Goal: Task Accomplishment & Management: Complete application form

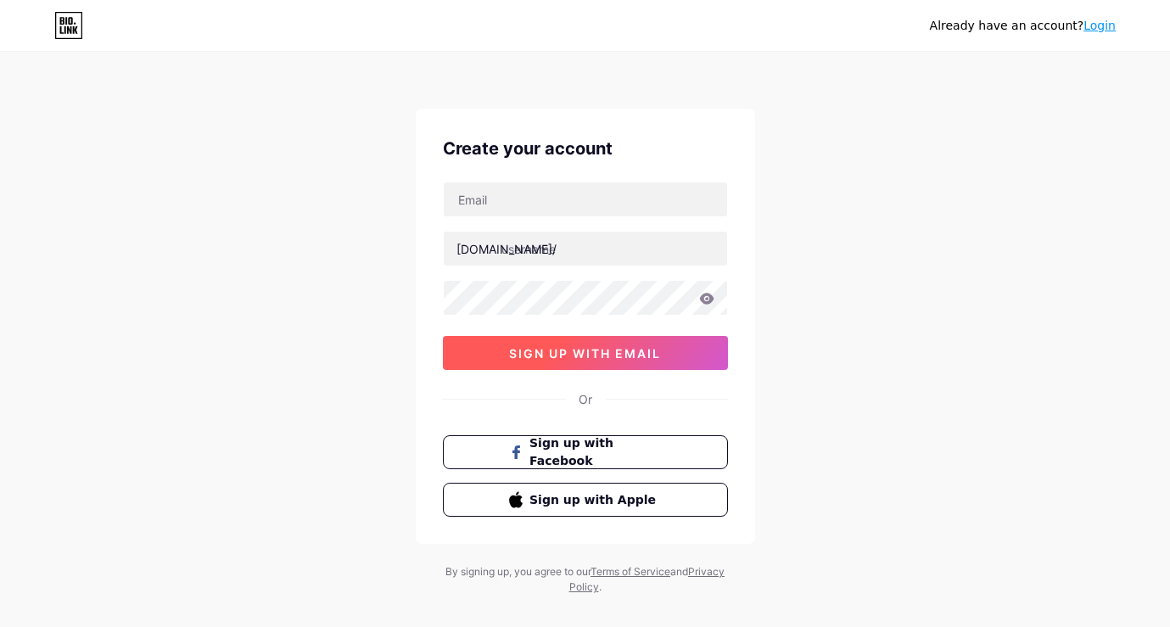
click at [612, 362] on button "sign up with email" at bounding box center [585, 353] width 285 height 34
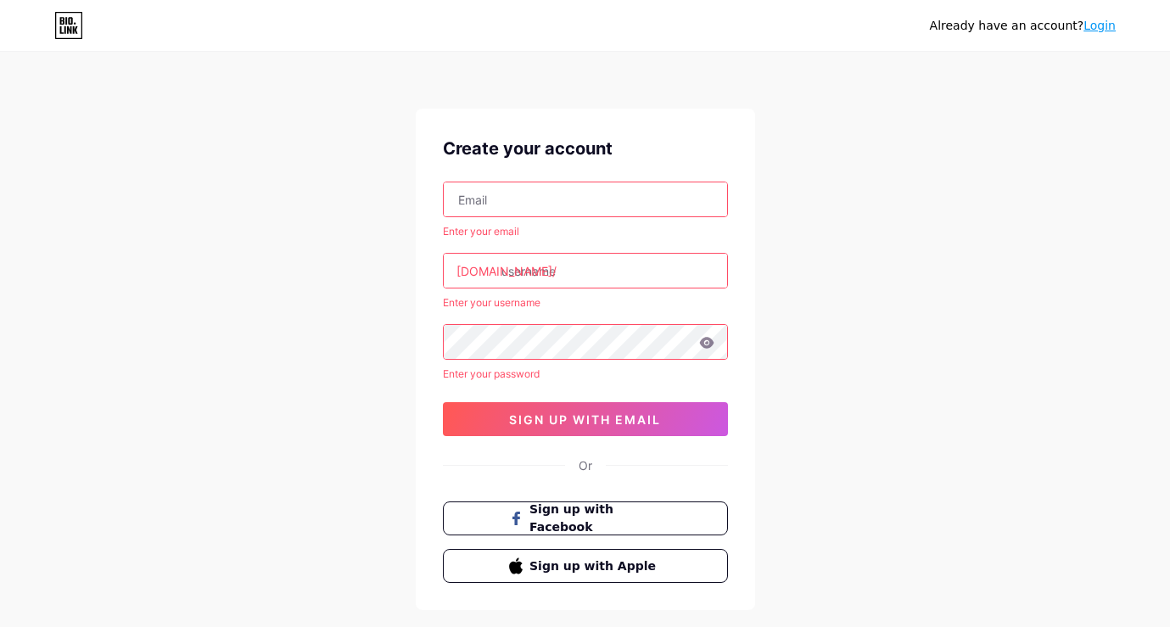
click at [601, 201] on input "text" at bounding box center [585, 199] width 283 height 34
type input "[EMAIL_ADDRESS][DOMAIN_NAME]"
click at [598, 276] on input "text" at bounding box center [585, 271] width 283 height 34
type input "lynxdang"
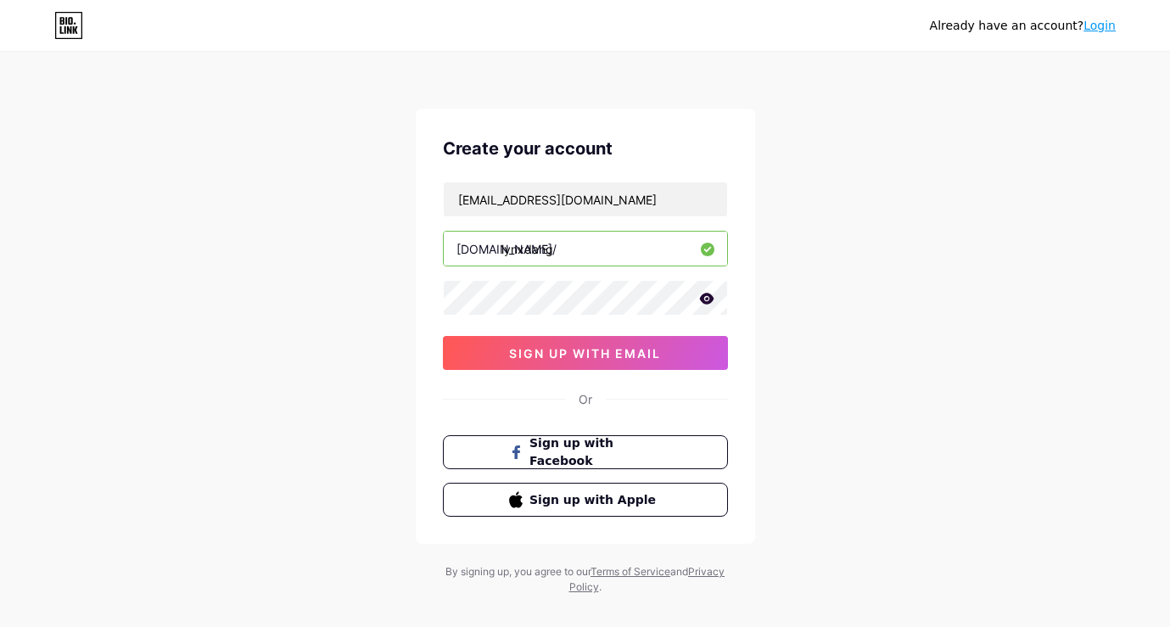
click at [703, 299] on icon at bounding box center [706, 298] width 14 height 11
click at [628, 341] on button "sign up with email" at bounding box center [585, 353] width 285 height 34
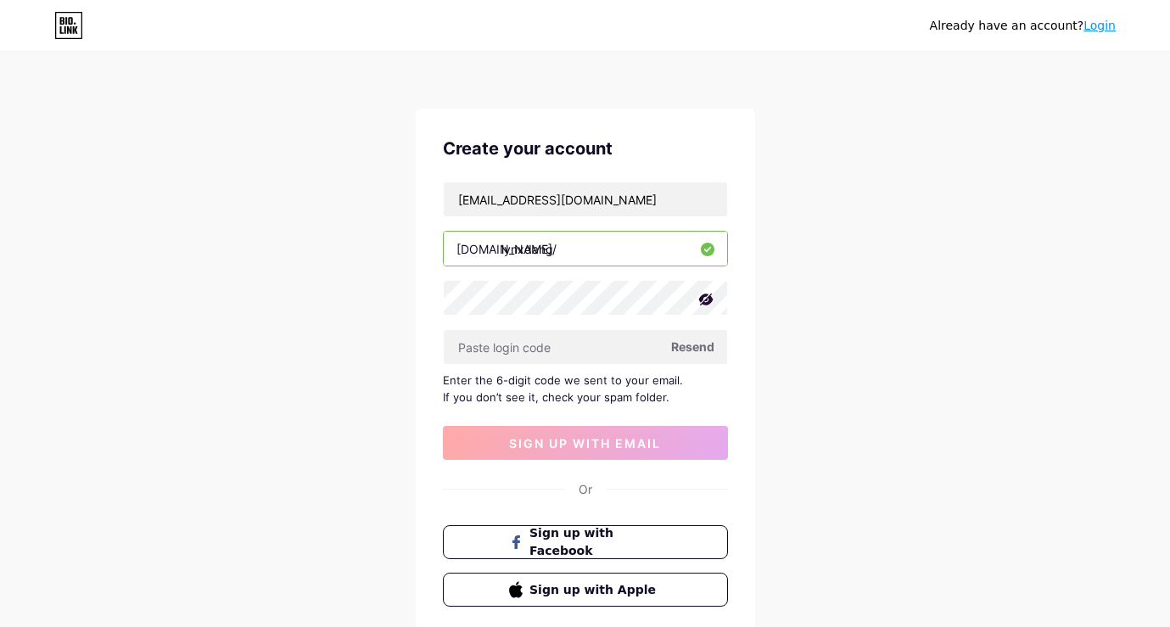
click at [692, 349] on span "Resend" at bounding box center [692, 347] width 43 height 18
click at [667, 214] on input "[EMAIL_ADDRESS][DOMAIN_NAME]" at bounding box center [585, 199] width 283 height 34
drag, startPoint x: 662, startPoint y: 204, endPoint x: 365, endPoint y: 224, distance: 298.4
click at [365, 224] on div "Already have an account? Login Create your account [EMAIL_ADDRESS][DOMAIN_NAME]…" at bounding box center [585, 369] width 1170 height 739
click at [702, 382] on div "Enter the 6-digit code we sent to your email. If you don’t see it, check your s…" at bounding box center [585, 388] width 285 height 34
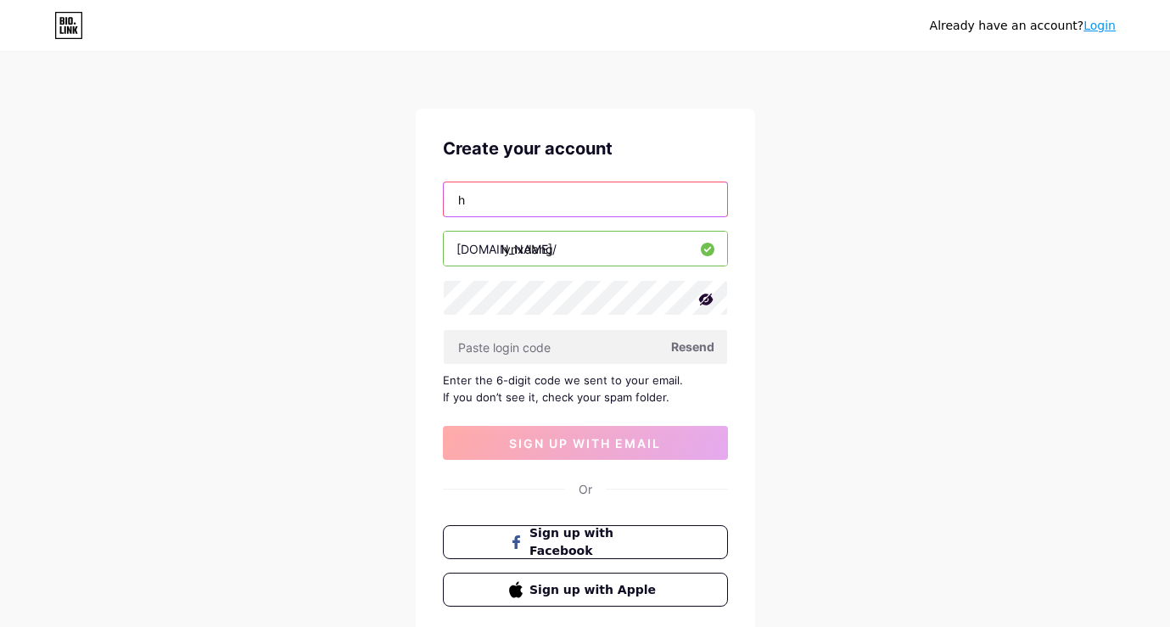
type input "[EMAIL_ADDRESS][DOMAIN_NAME]"
click at [690, 348] on span "Resend" at bounding box center [692, 347] width 43 height 18
click at [786, 437] on div "Already have an account? Login Create your account [EMAIL_ADDRESS][DOMAIN_NAME]…" at bounding box center [585, 369] width 1170 height 739
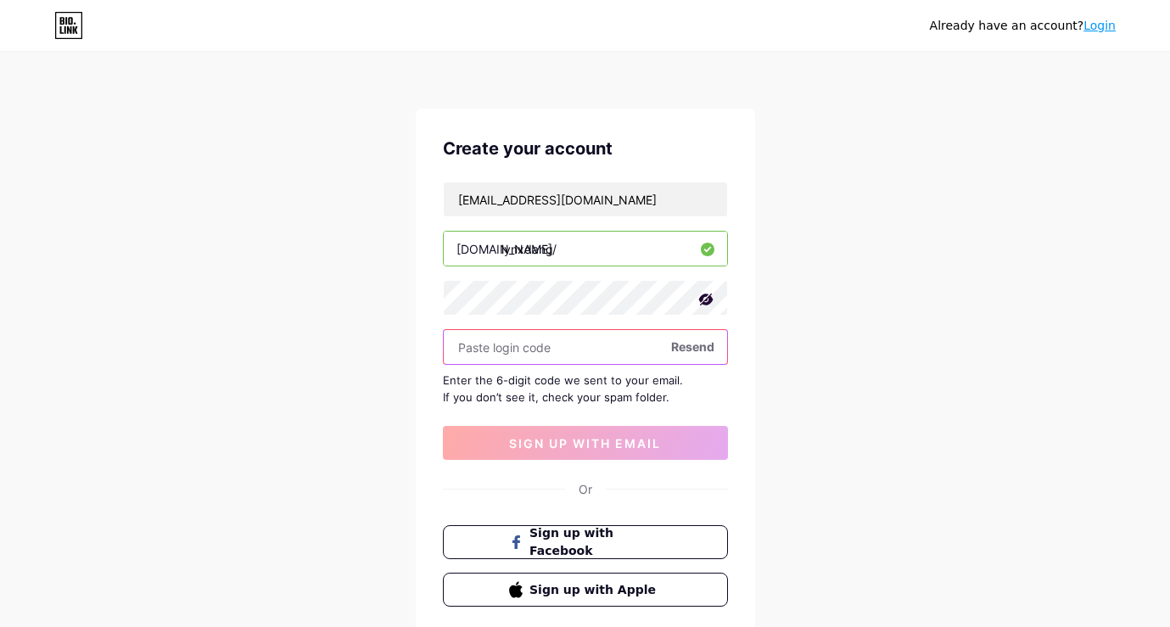
click at [588, 348] on input "text" at bounding box center [585, 347] width 283 height 34
paste input "175855"
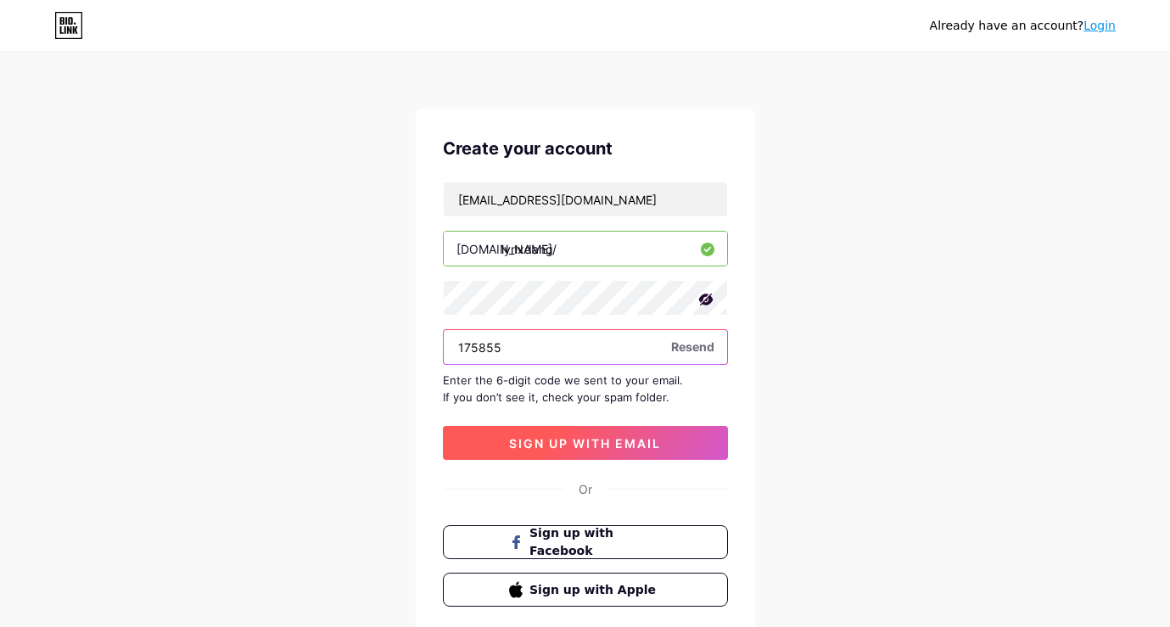
type input "175855"
click at [608, 455] on button "sign up with email" at bounding box center [585, 443] width 285 height 34
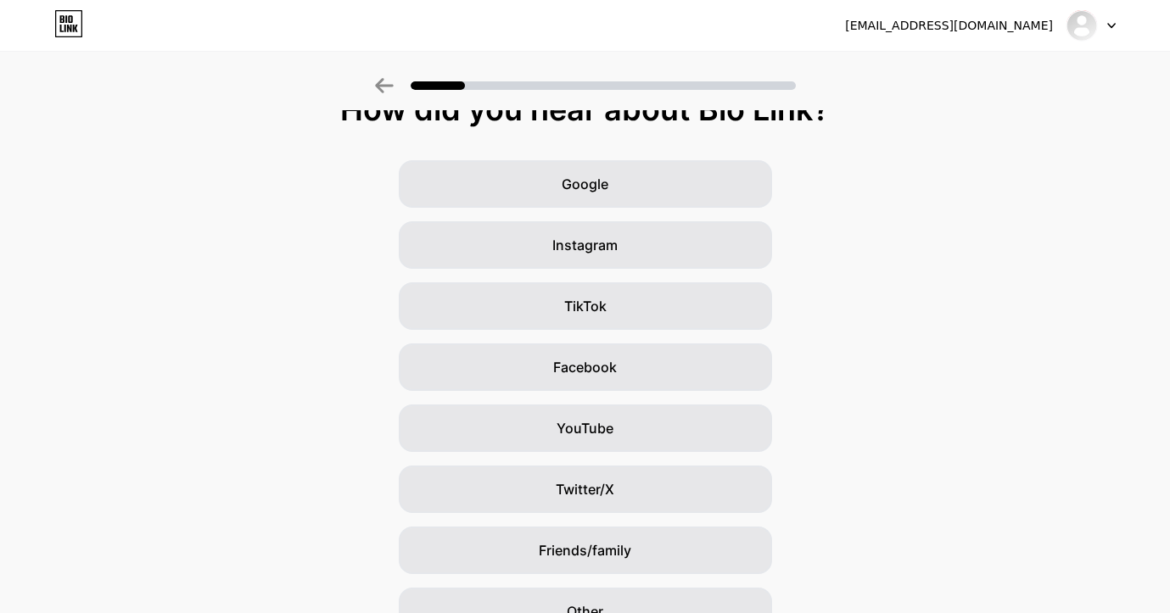
scroll to position [118, 0]
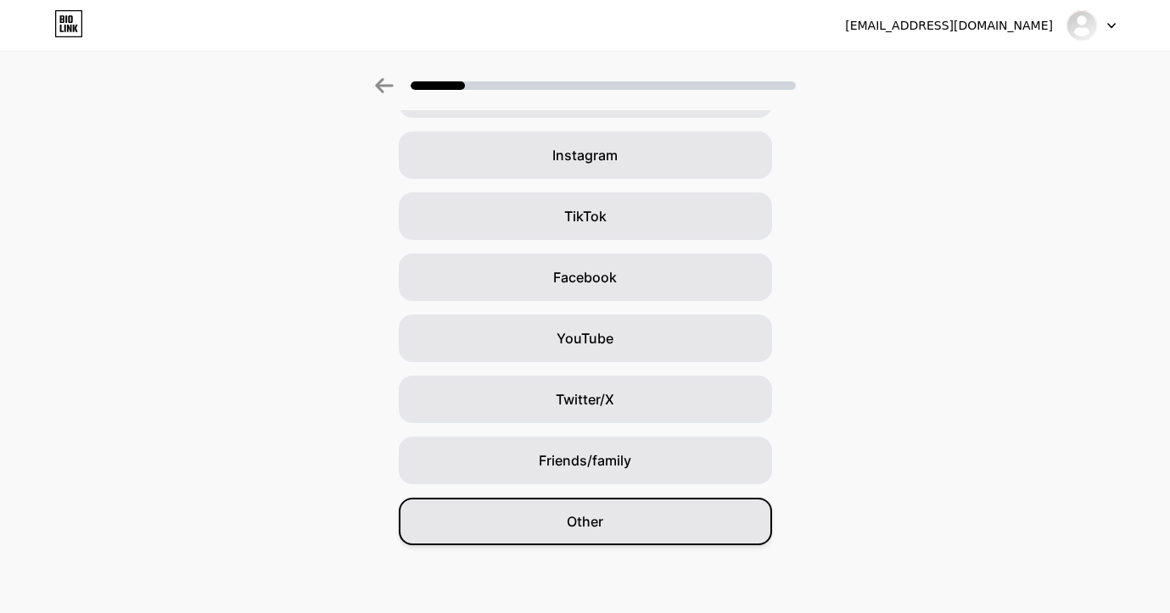
click at [620, 520] on div "Other" at bounding box center [585, 521] width 373 height 47
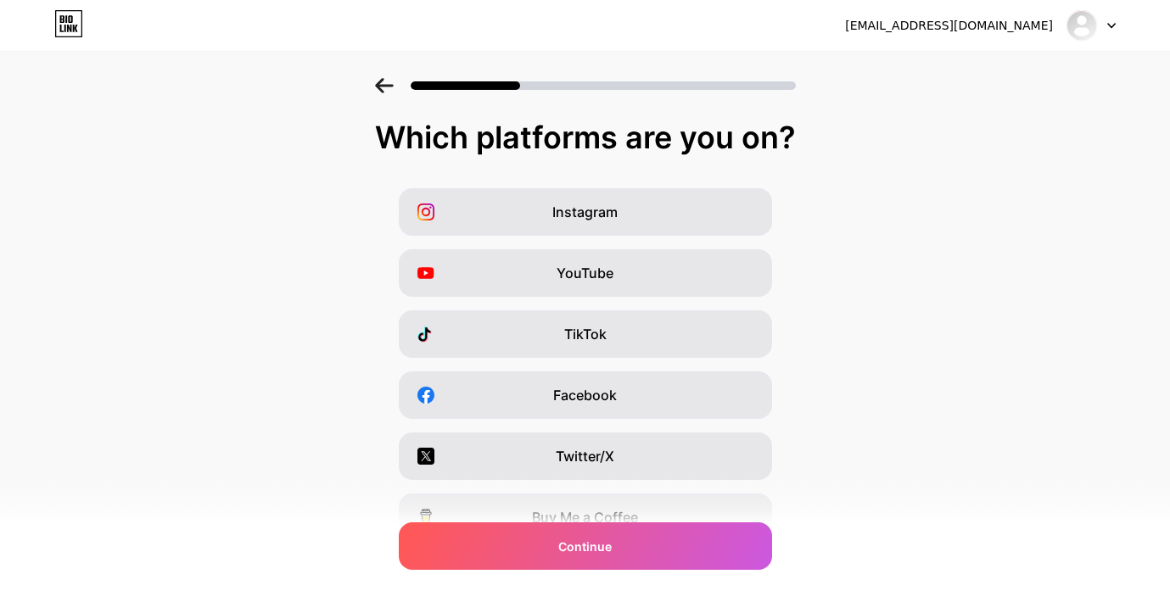
scroll to position [203, 0]
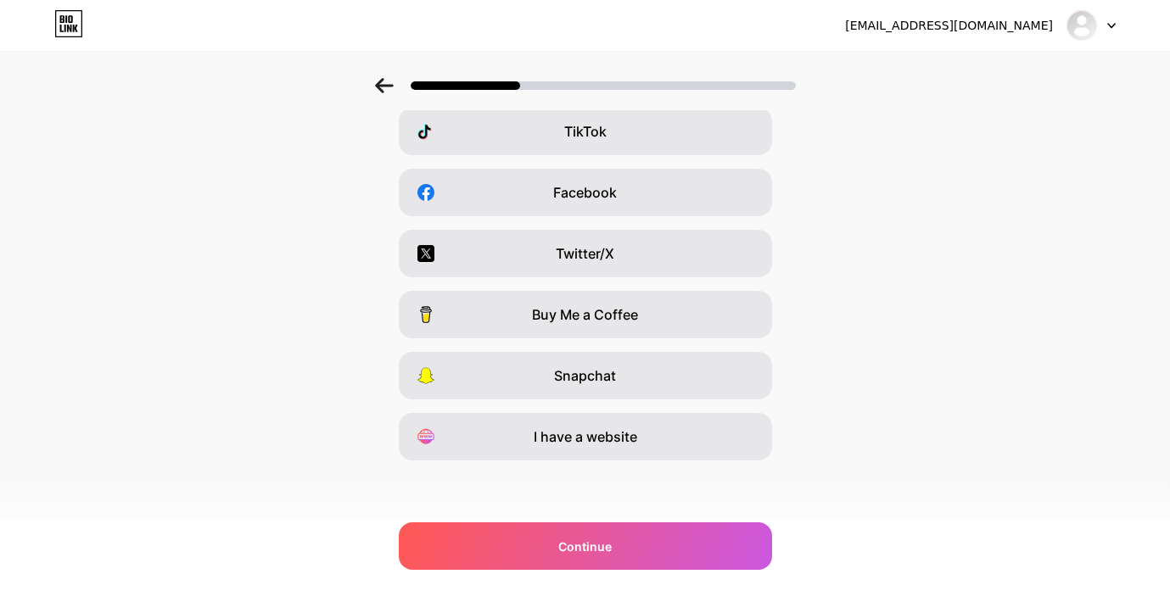
click at [380, 93] on div at bounding box center [585, 80] width 1170 height 59
click at [387, 91] on icon at bounding box center [384, 85] width 18 height 15
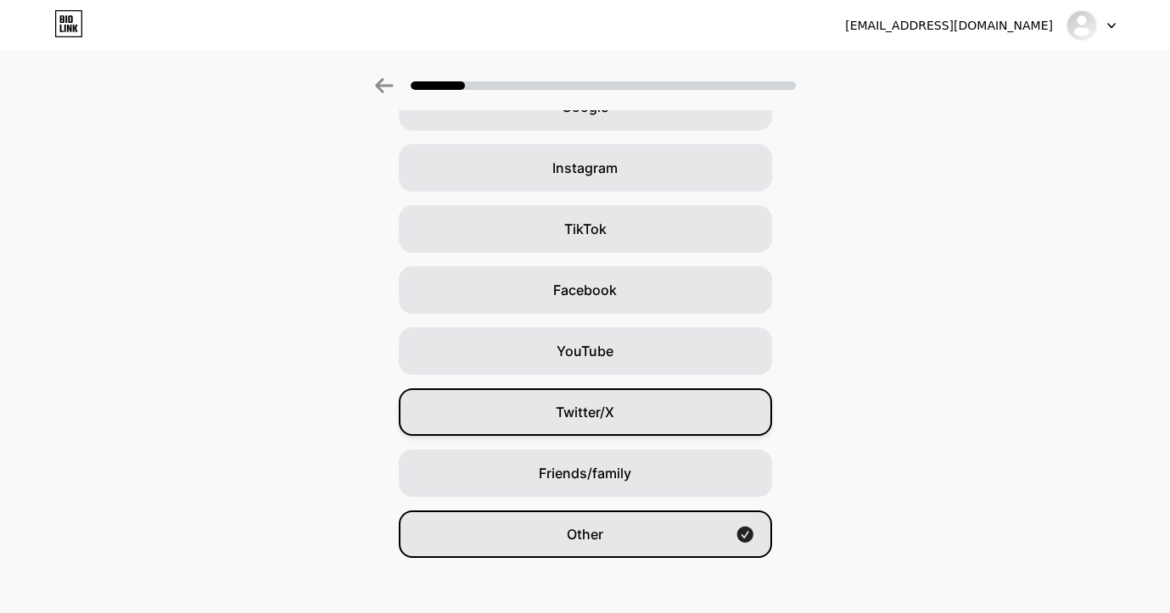
scroll to position [102, 0]
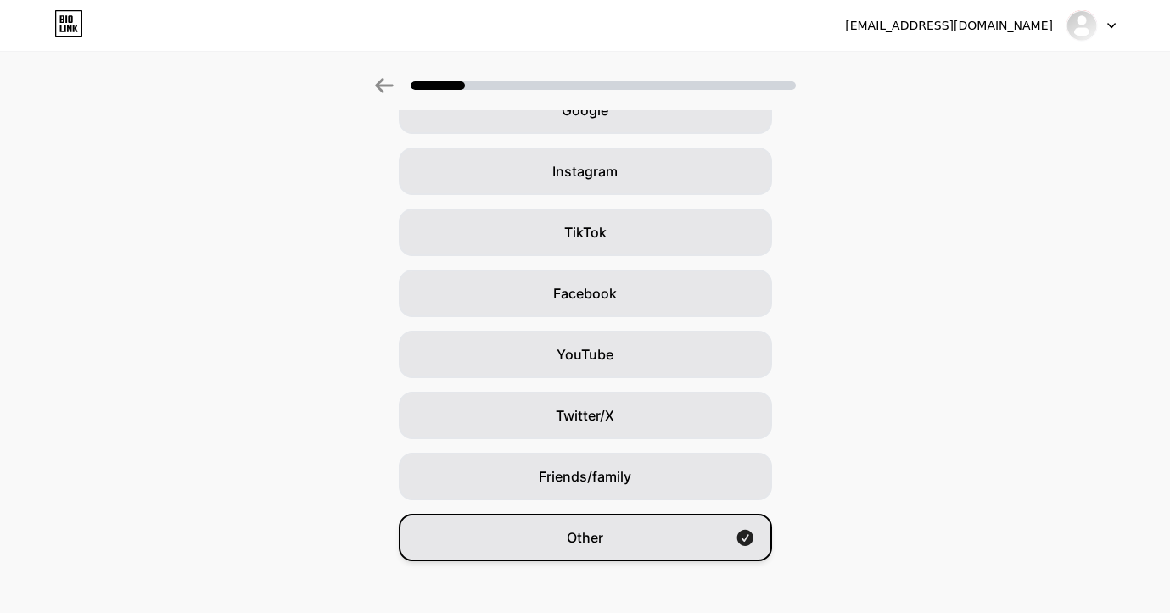
click at [568, 541] on div "Other" at bounding box center [585, 537] width 373 height 47
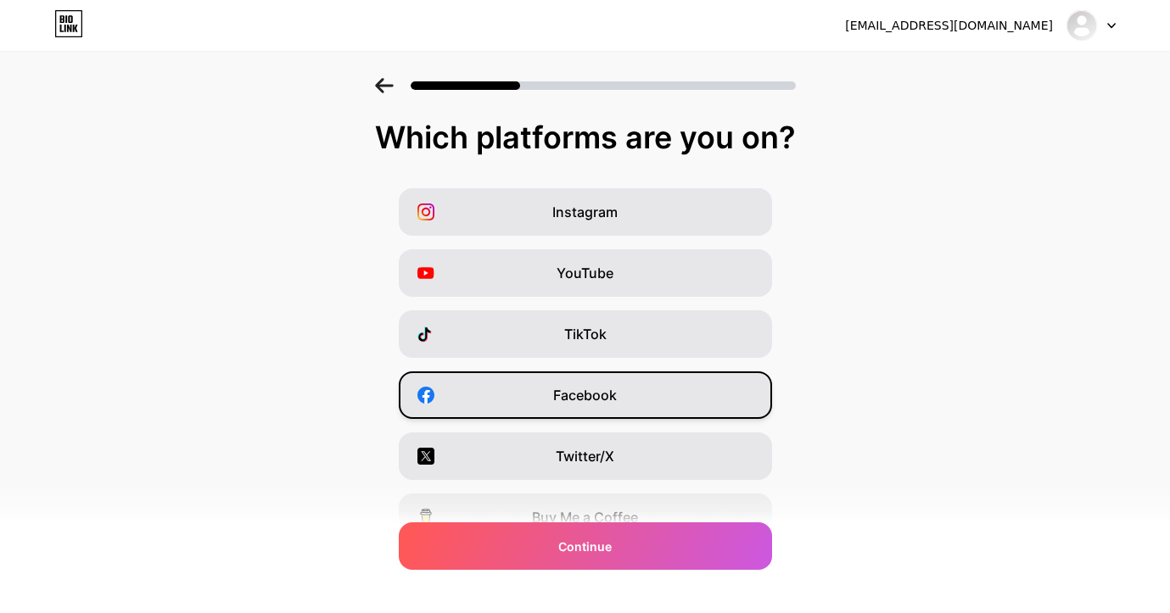
scroll to position [203, 0]
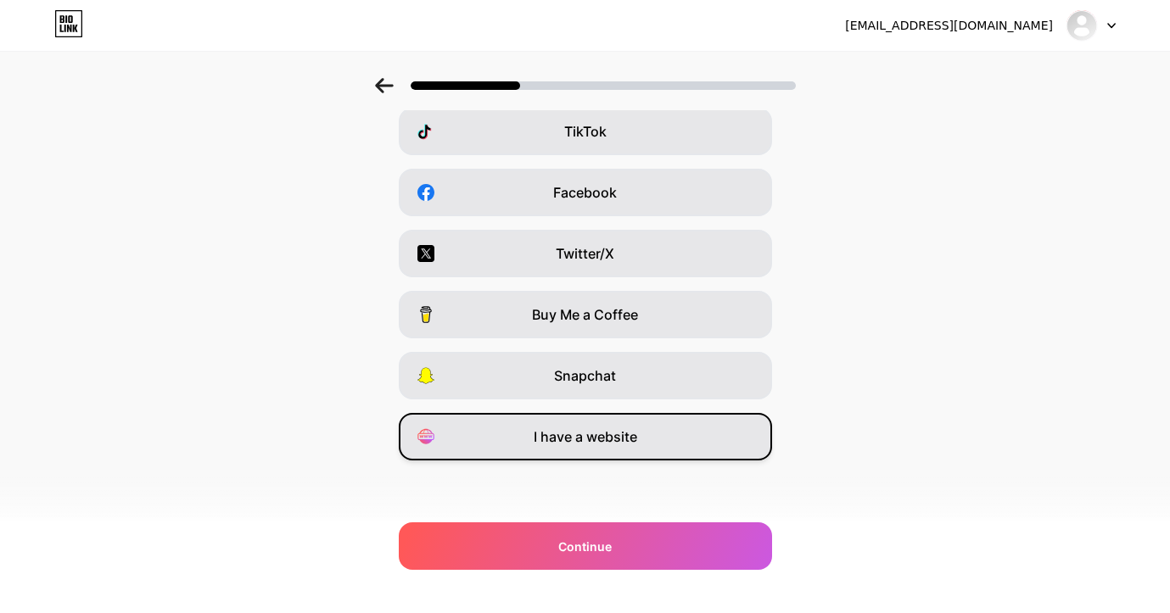
click at [627, 425] on div "I have a website" at bounding box center [585, 436] width 373 height 47
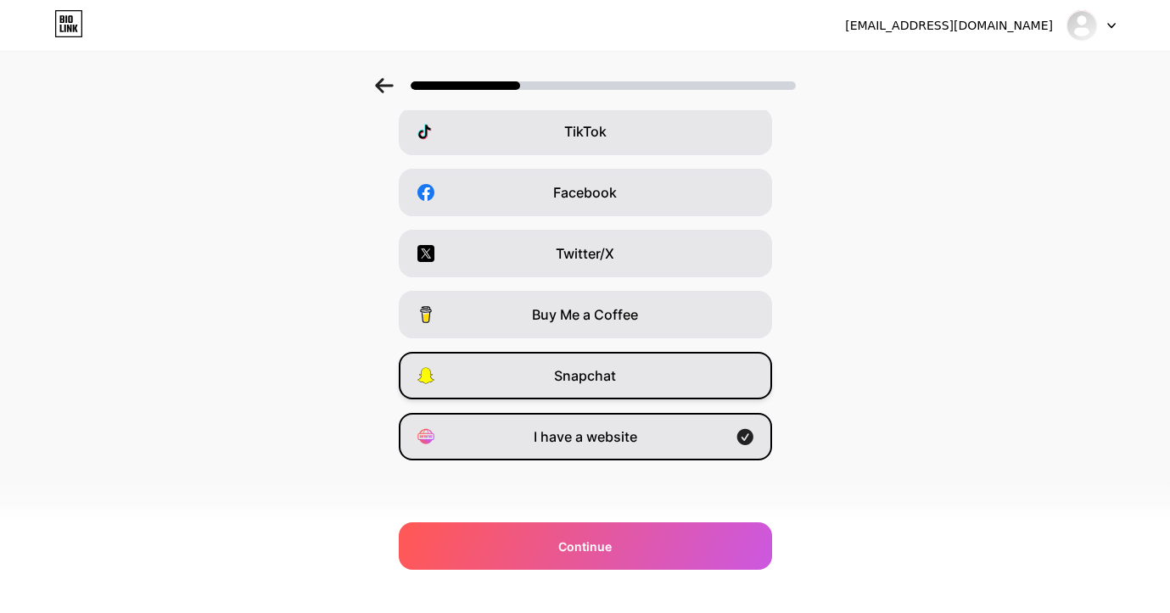
scroll to position [0, 0]
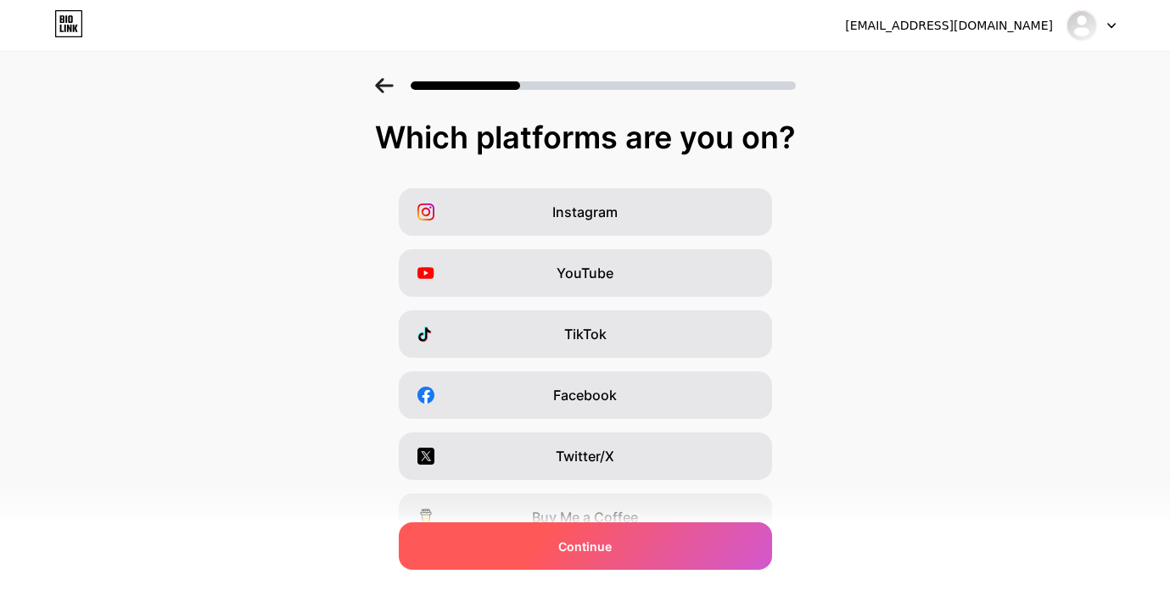
click at [668, 531] on div "Continue" at bounding box center [585, 545] width 373 height 47
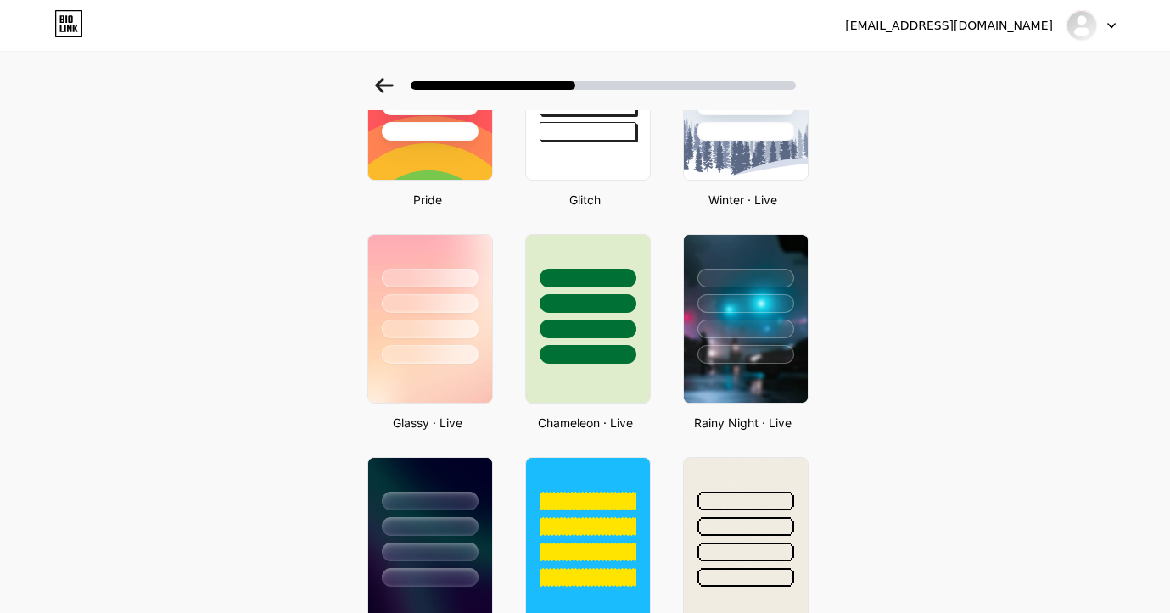
scroll to position [405, 1]
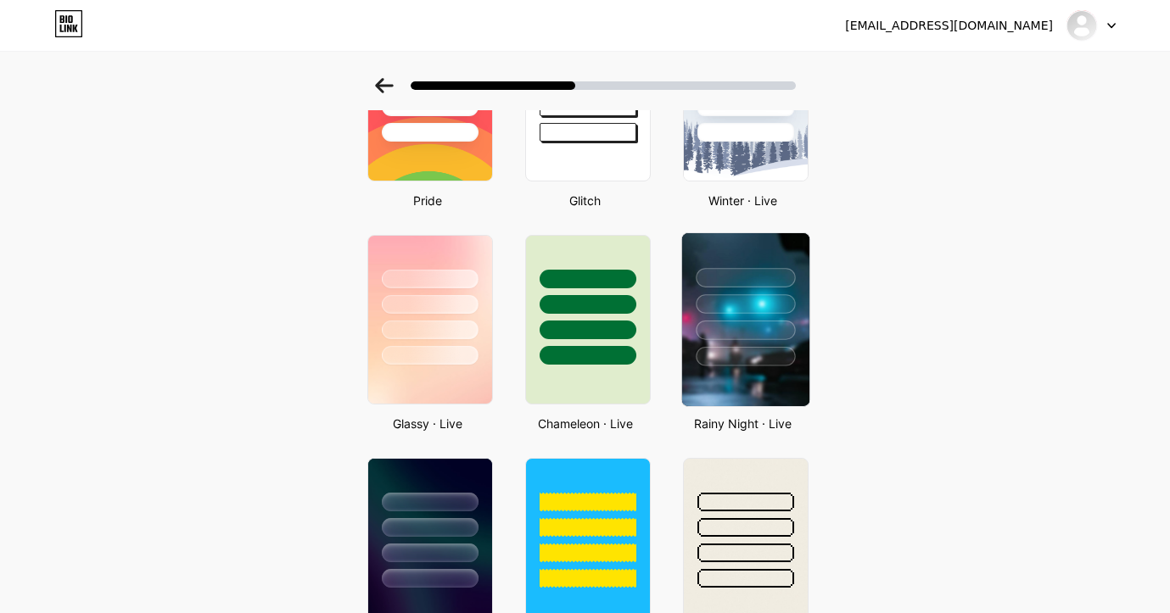
click at [792, 345] on div at bounding box center [744, 299] width 127 height 133
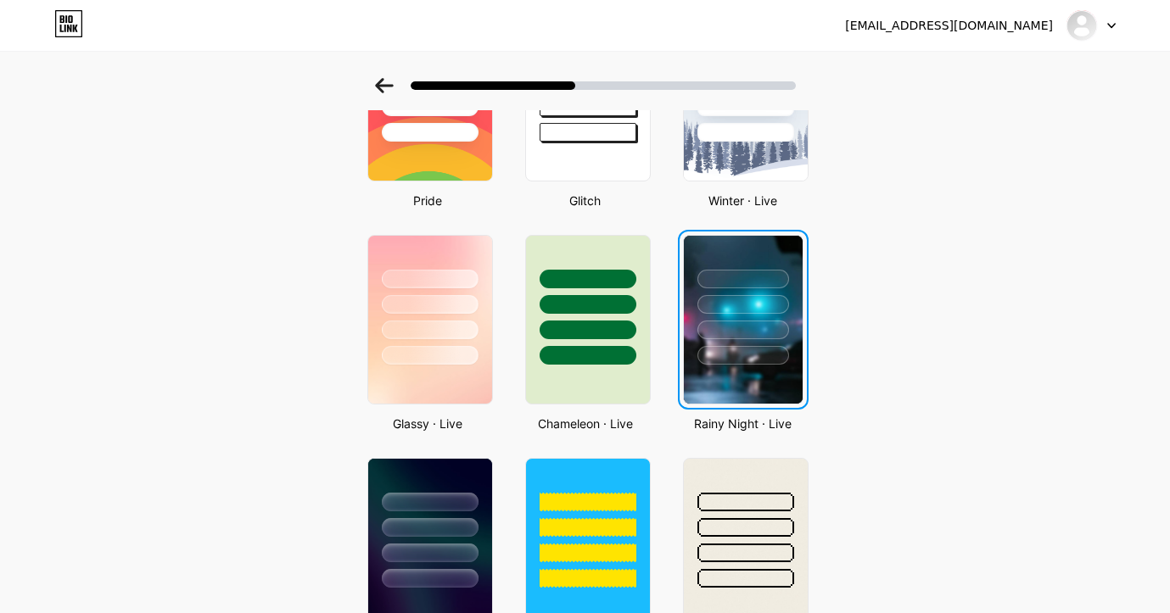
scroll to position [0, 0]
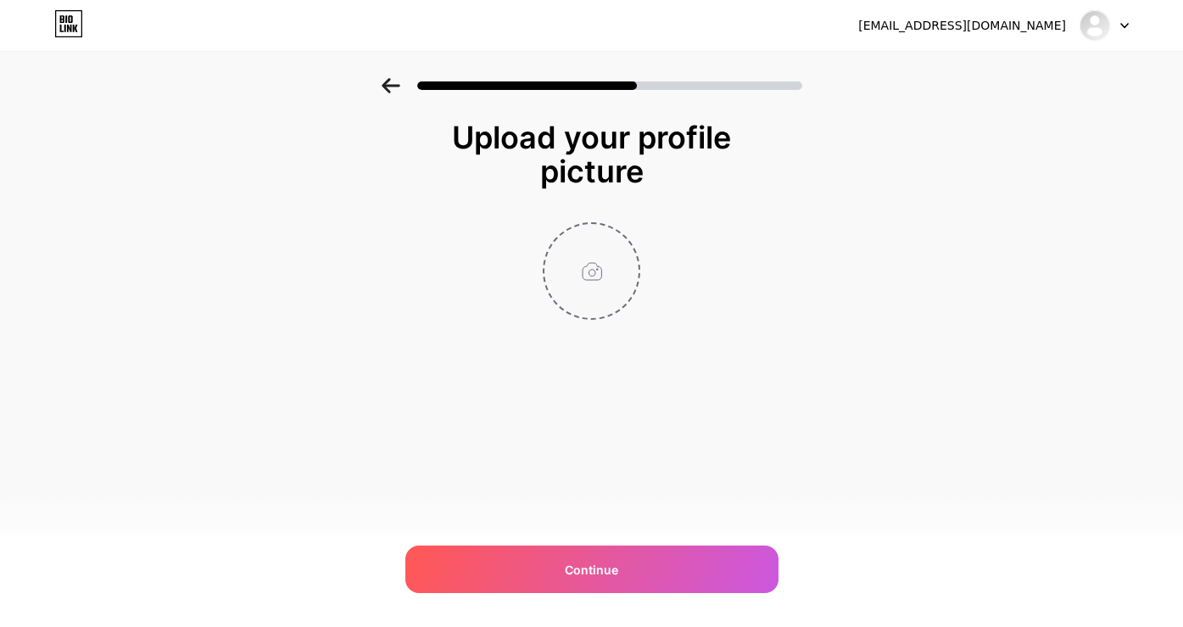
click at [595, 280] on input "file" at bounding box center [592, 271] width 94 height 94
click at [591, 288] on input "file" at bounding box center [592, 271] width 94 height 94
type input "C:\fakepath\IMG_20250719_090221.jpg"
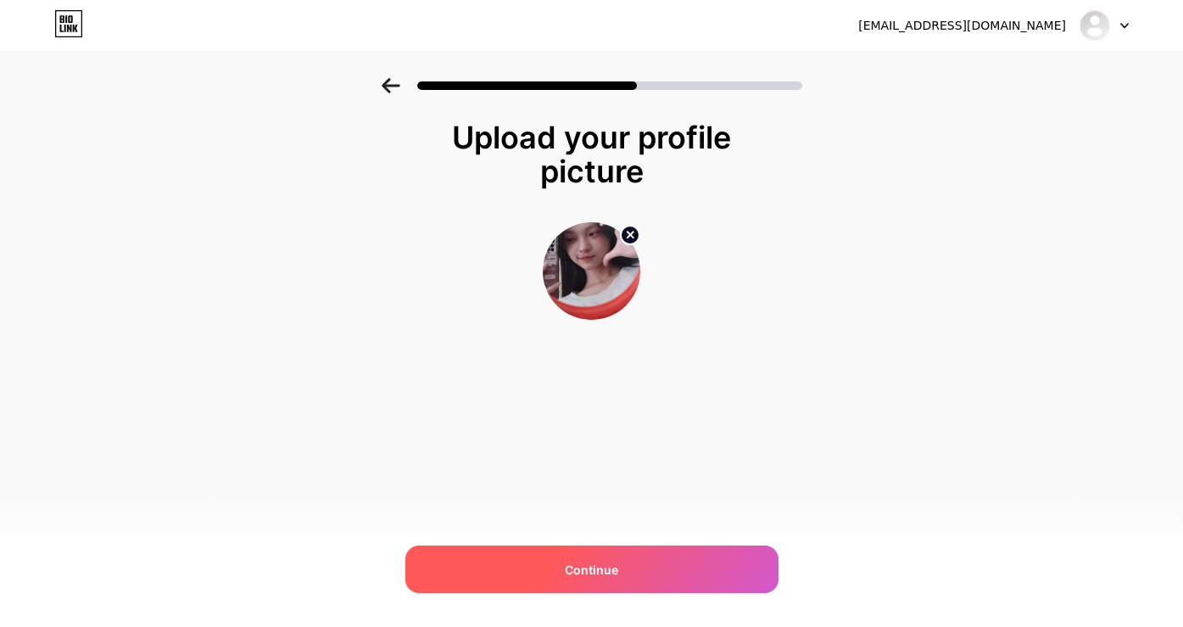
click at [575, 553] on div "Continue" at bounding box center [591, 568] width 373 height 47
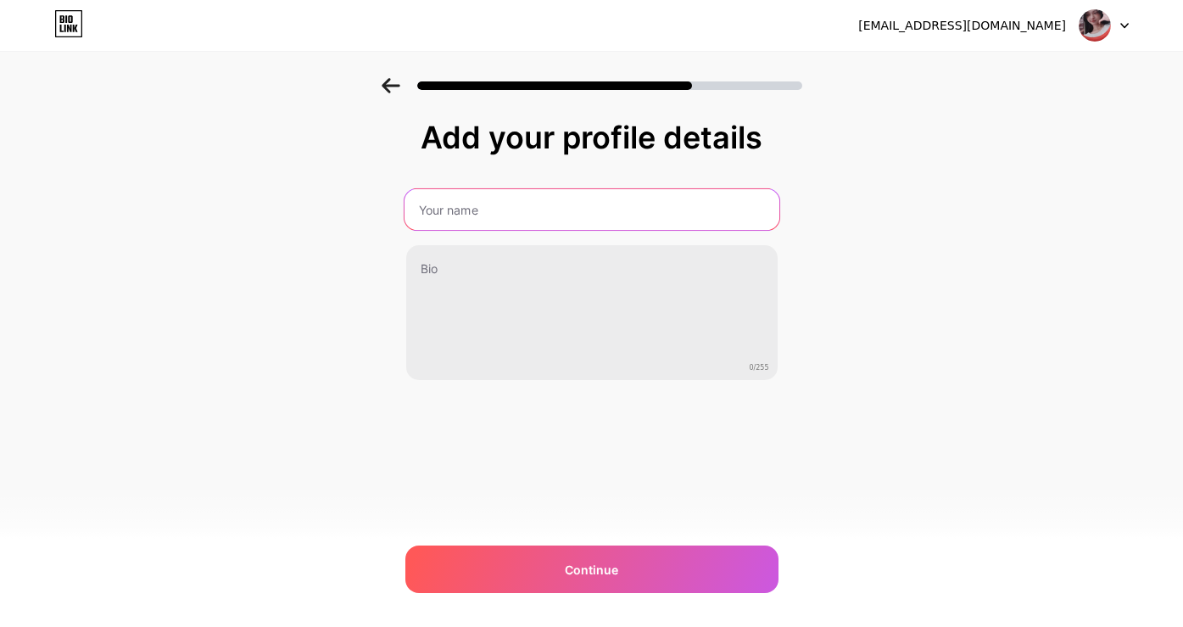
click at [557, 197] on input "text" at bounding box center [591, 209] width 375 height 41
type input "LynxDang"
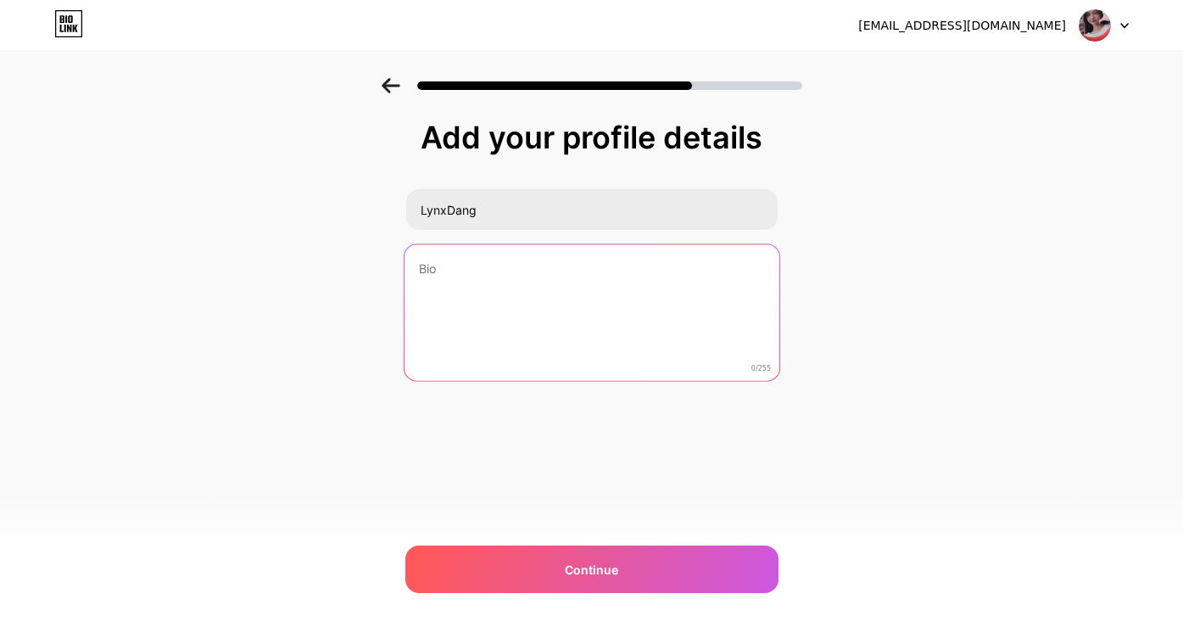
click at [600, 333] on textarea at bounding box center [591, 313] width 375 height 138
type textarea "W"
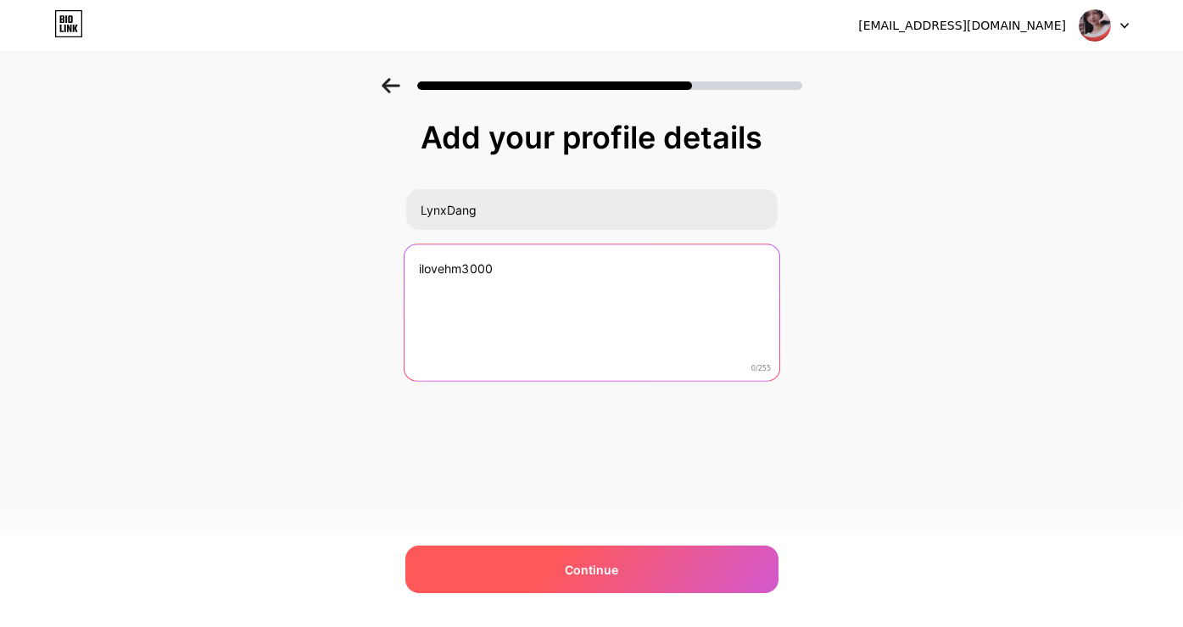
type textarea "ilovehm3000"
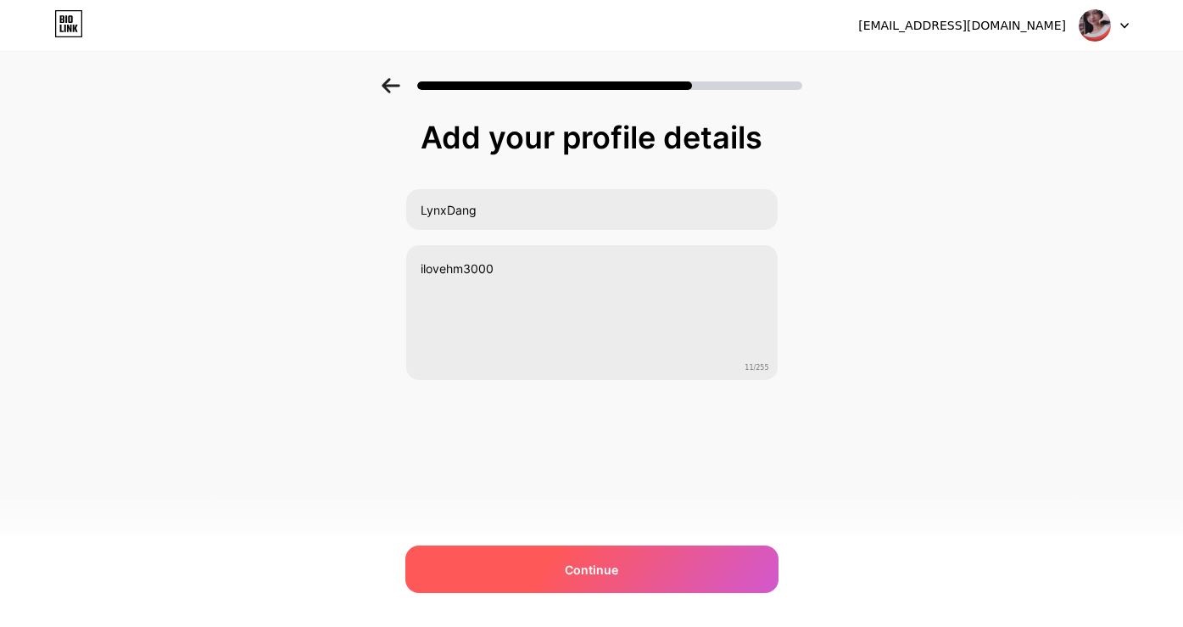
click at [596, 573] on span "Continue" at bounding box center [591, 570] width 53 height 18
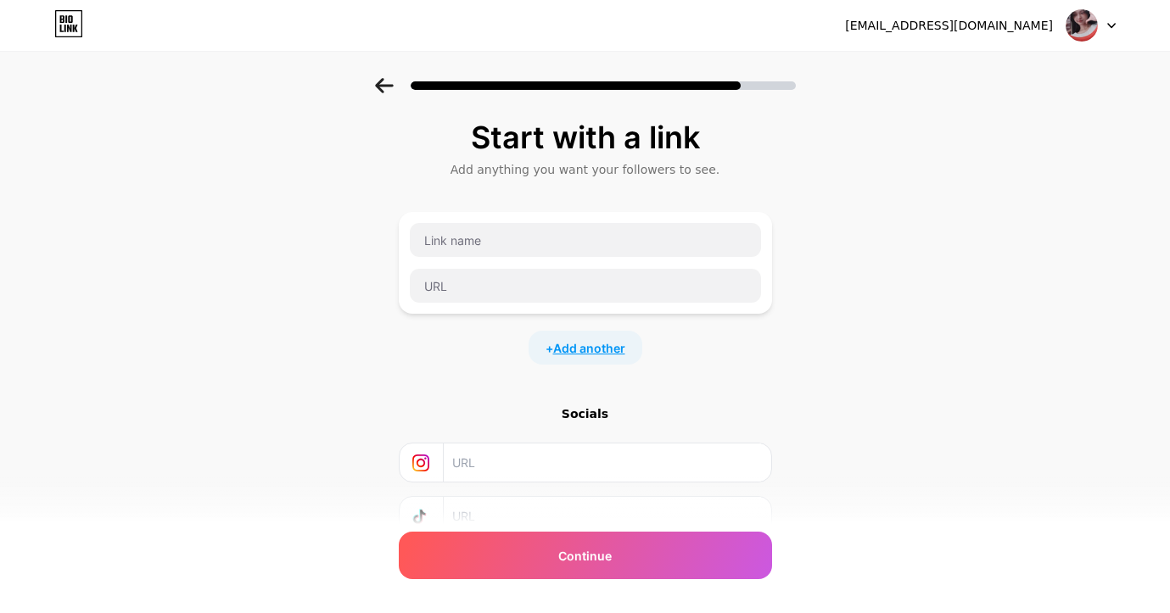
click at [625, 346] on span "Add another" at bounding box center [589, 348] width 72 height 18
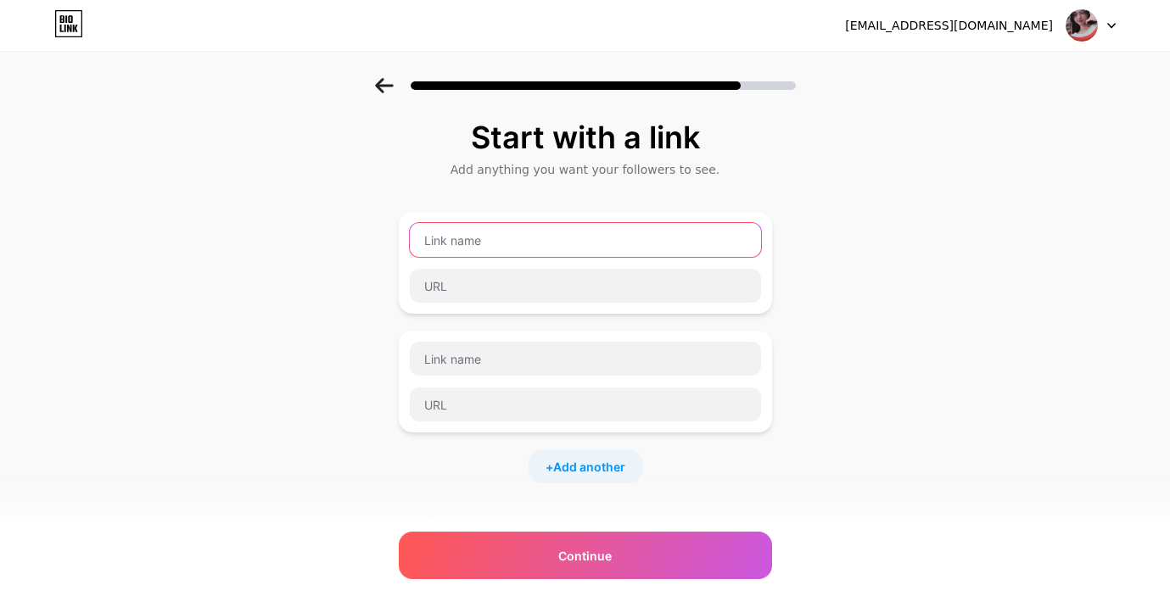
click at [607, 230] on input "text" at bounding box center [585, 240] width 351 height 34
click at [487, 237] on input "text" at bounding box center [585, 240] width 351 height 34
paste input "RuthGen Free Account Gen"
type input "RuthGen Free Account Gen"
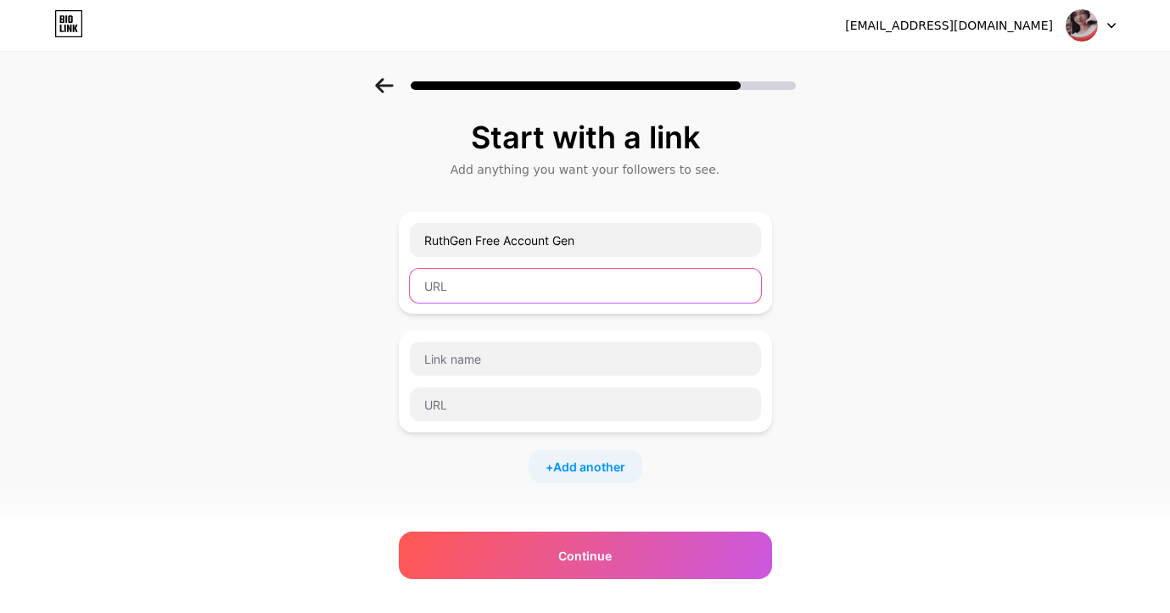
click at [514, 288] on input "text" at bounding box center [585, 286] width 351 height 34
paste input "[URL][DOMAIN_NAME]"
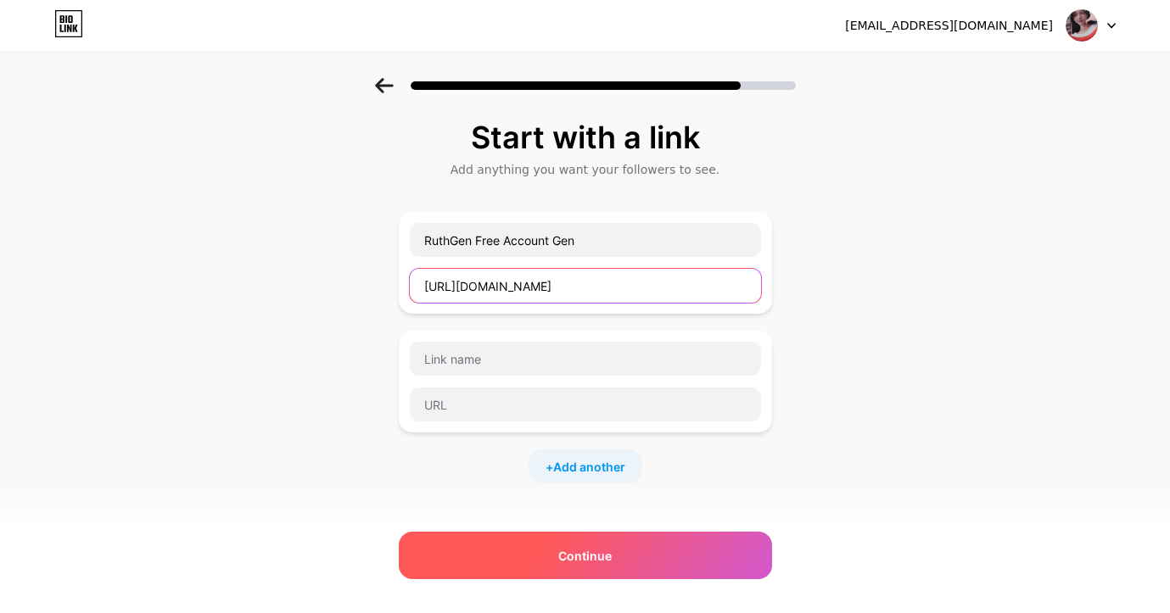
type input "[URL][DOMAIN_NAME]"
click at [601, 556] on span "Continue" at bounding box center [584, 556] width 53 height 18
click at [586, 550] on span "Continue" at bounding box center [584, 556] width 53 height 18
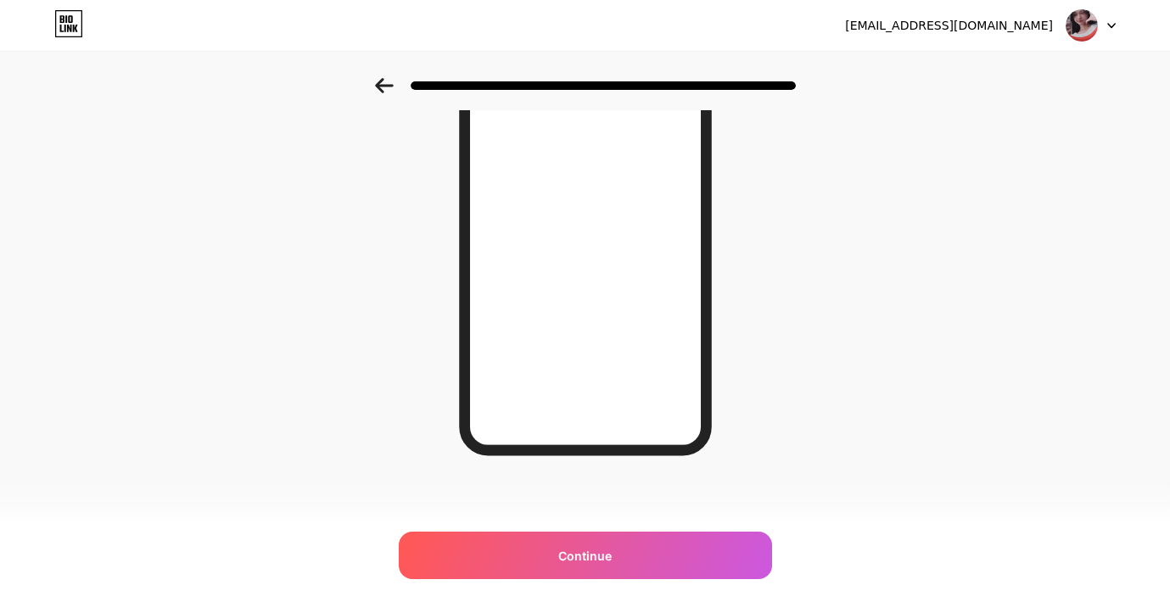
scroll to position [75, 0]
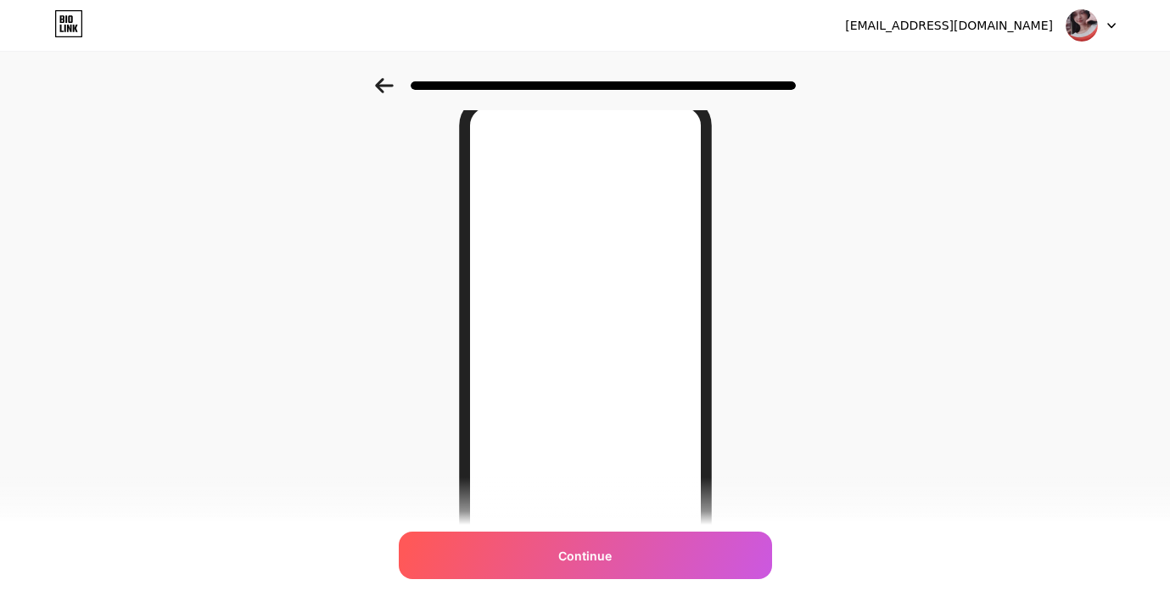
click at [726, 444] on div "Looking Good! Continue" at bounding box center [585, 378] width 297 height 664
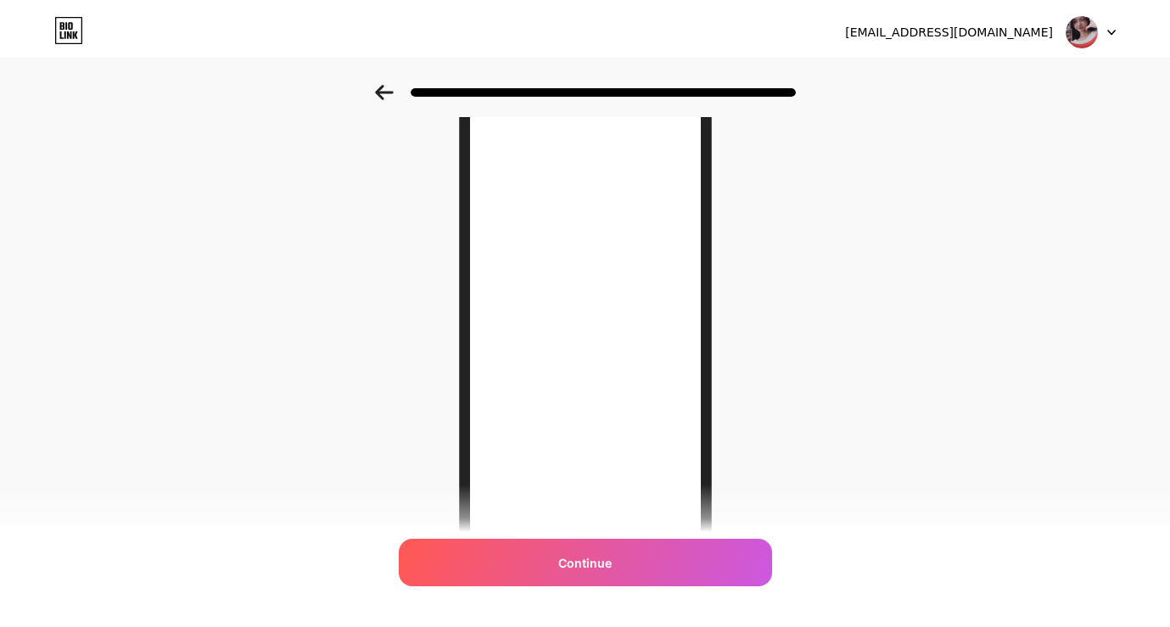
scroll to position [0, 0]
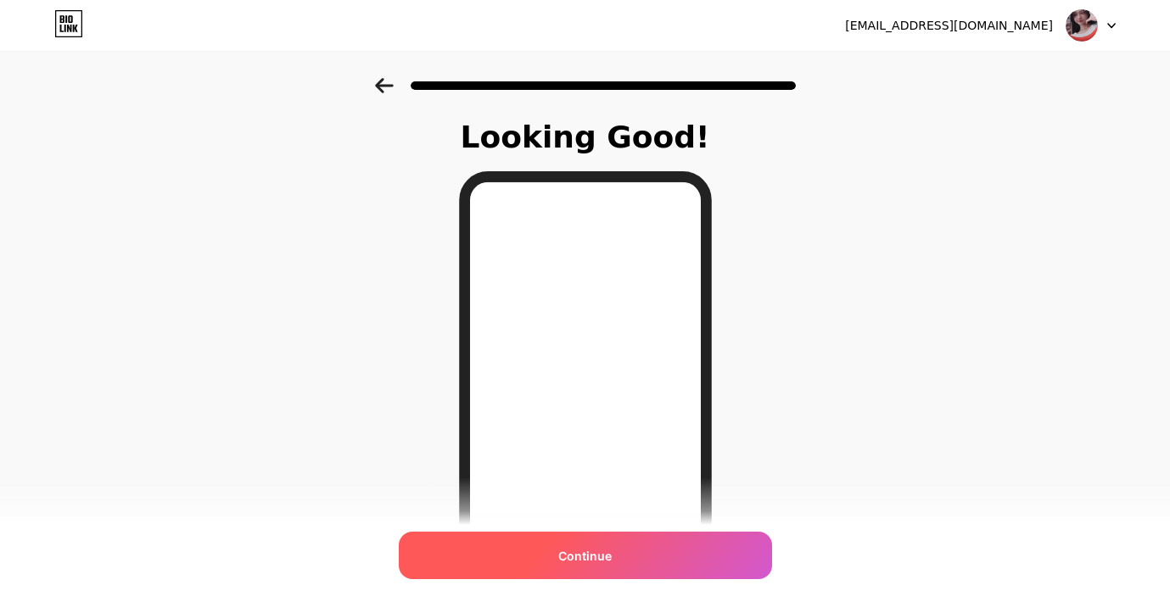
click at [570, 564] on span "Continue" at bounding box center [584, 556] width 53 height 18
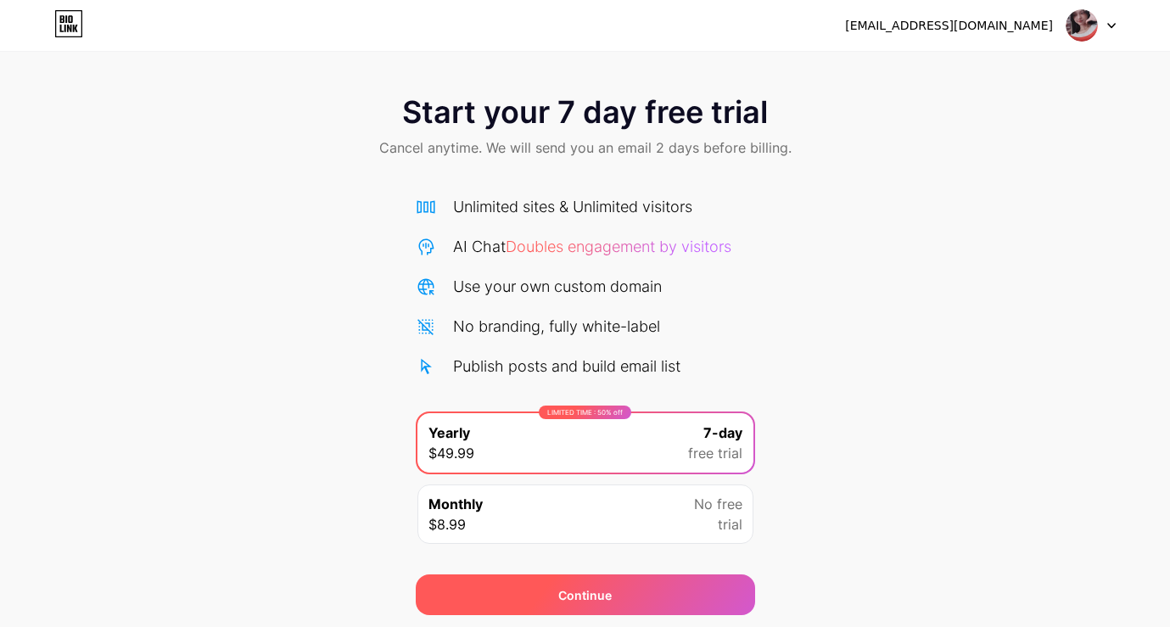
click at [641, 595] on div "Continue" at bounding box center [585, 594] width 339 height 41
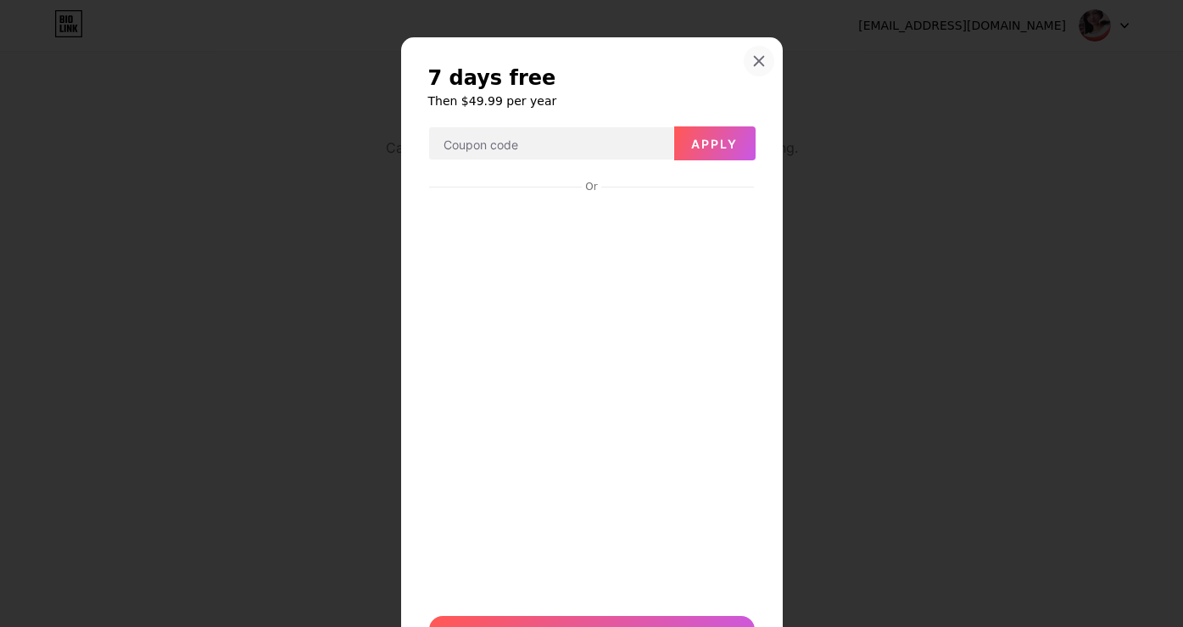
click at [752, 65] on icon at bounding box center [759, 61] width 14 height 14
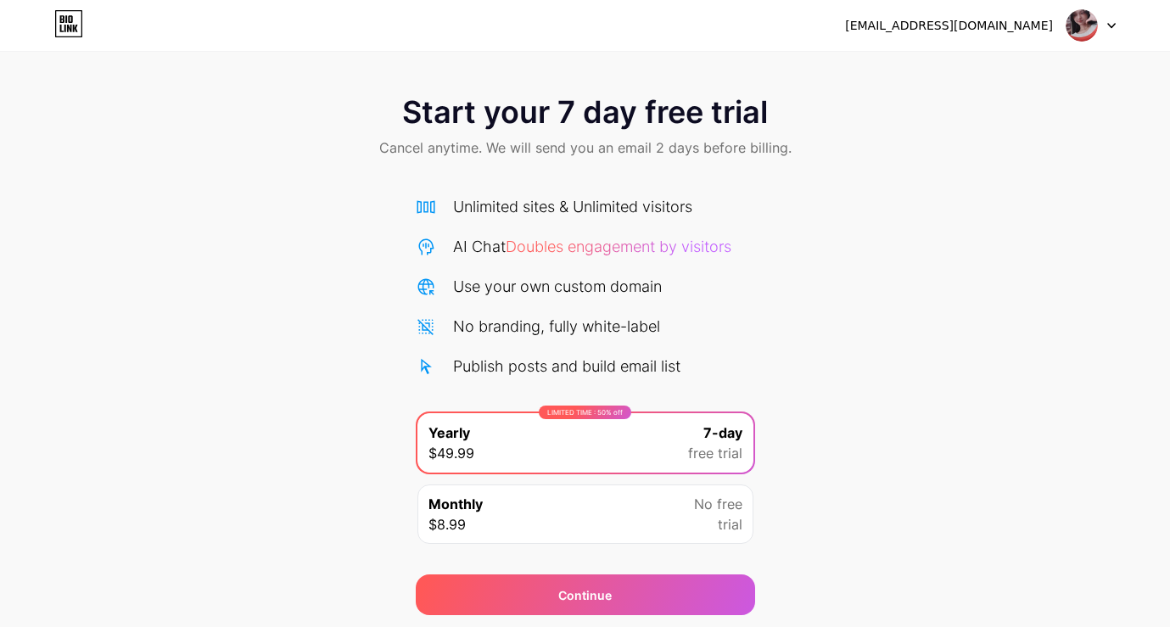
click at [61, 22] on icon at bounding box center [62, 19] width 4 height 8
